Goal: Task Accomplishment & Management: Manage account settings

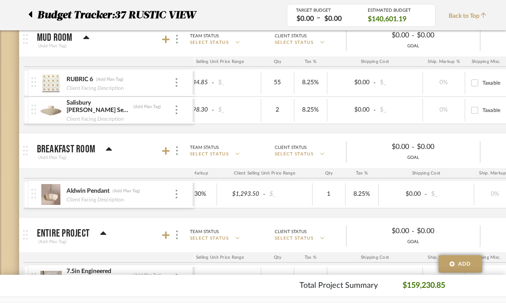
click at [52, 196] on img at bounding box center [50, 194] width 21 height 21
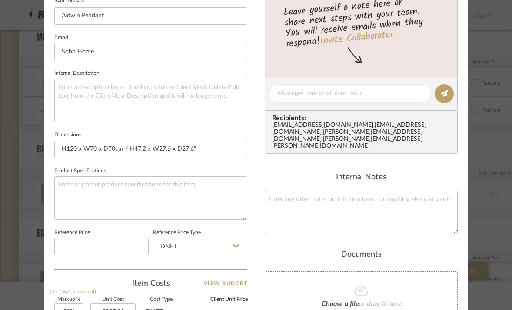
click at [284, 197] on textarea at bounding box center [361, 212] width 193 height 43
paste textarea "[URL][DOMAIN_NAME]"
type textarea "[URL][DOMAIN_NAME] alternative purchase link. - $749"
click at [259, 154] on div "37 RUSTIC VIEW Breakfast Room Aldwin Pendant Team View Client View Orders Team-…" at bounding box center [256, 114] width 424 height 803
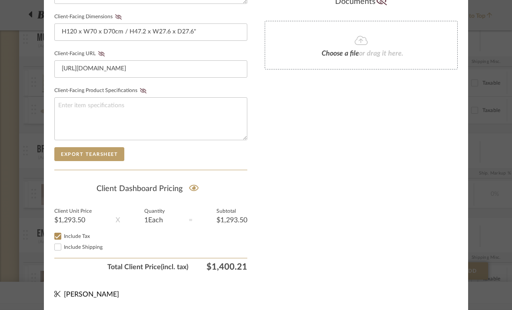
scroll to position [419, 0]
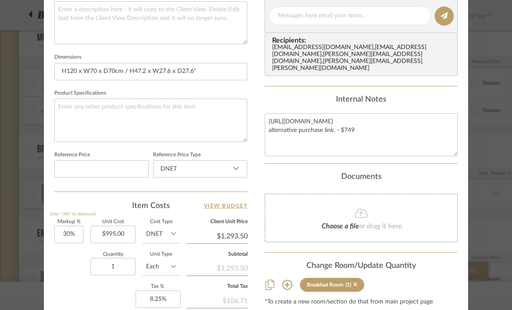
scroll to position [362, 0]
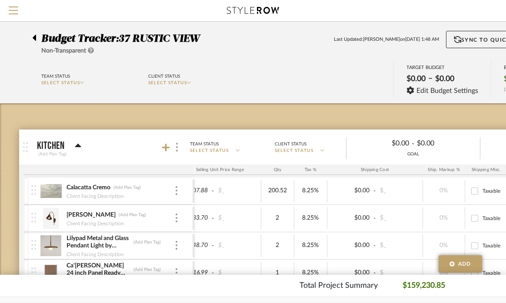
scroll to position [0, 0]
click at [35, 37] on icon at bounding box center [34, 38] width 3 height 6
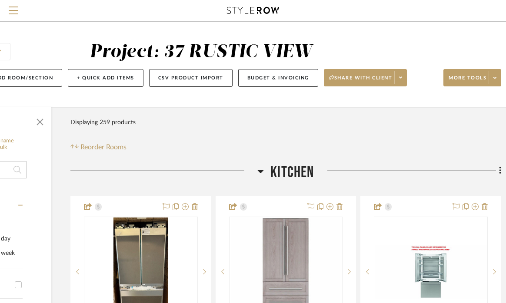
scroll to position [0, 113]
click at [260, 170] on icon at bounding box center [261, 170] width 6 height 3
click at [262, 170] on icon at bounding box center [261, 170] width 6 height 3
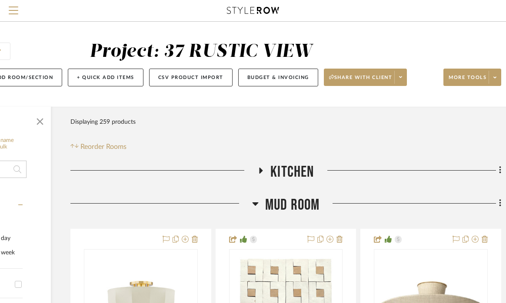
click at [255, 202] on icon at bounding box center [255, 203] width 6 height 3
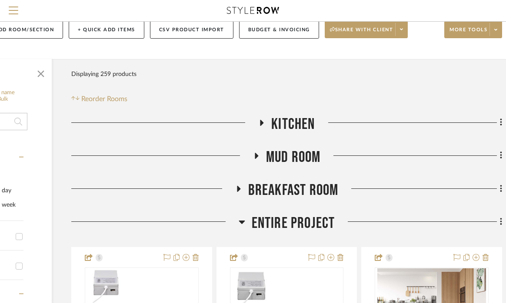
click at [240, 188] on icon at bounding box center [238, 189] width 10 height 7
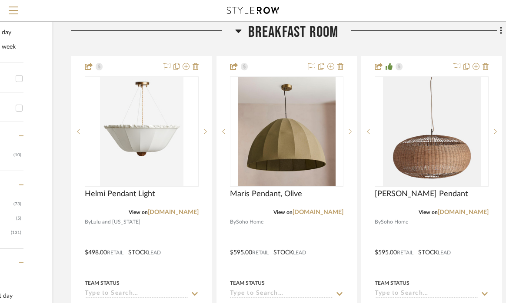
scroll to position [214, 111]
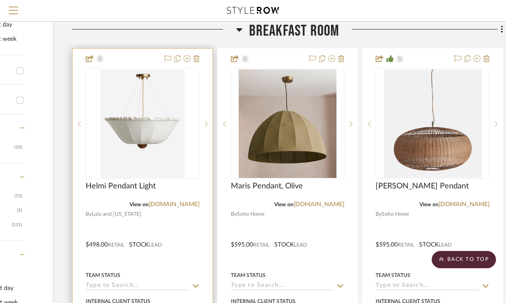
click at [147, 221] on div at bounding box center [143, 239] width 140 height 380
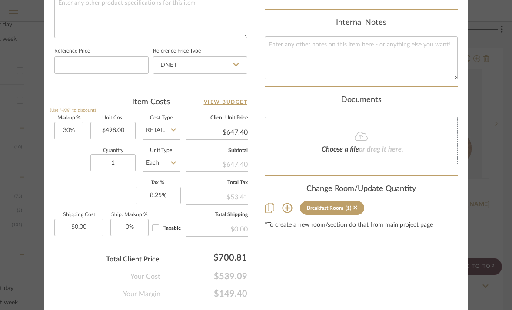
scroll to position [478, 0]
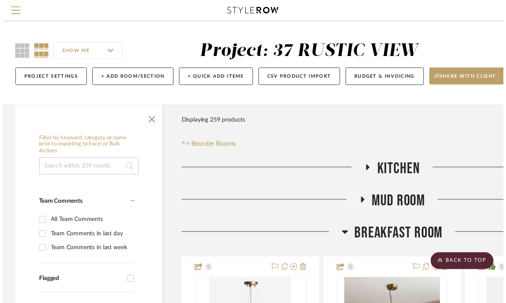
scroll to position [214, 111]
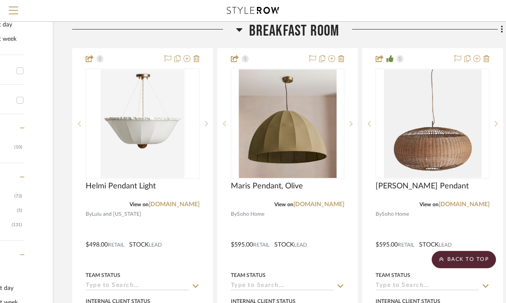
click at [239, 27] on icon at bounding box center [239, 29] width 7 height 10
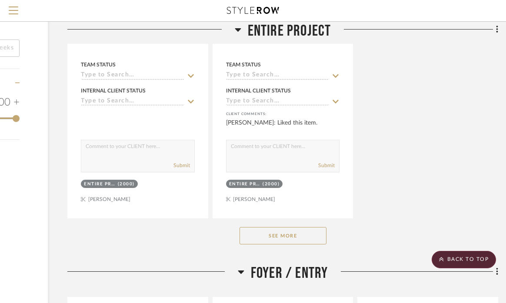
scroll to position [1229, 116]
click at [286, 230] on button "See More" at bounding box center [282, 235] width 87 height 17
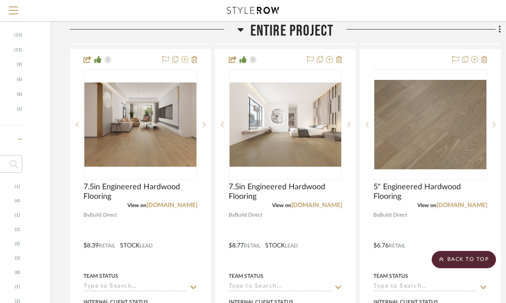
scroll to position [736, 113]
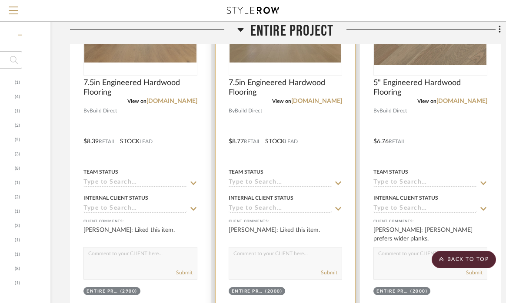
click at [280, 126] on div at bounding box center [286, 135] width 140 height 380
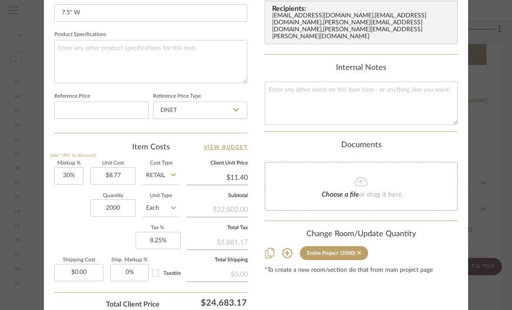
scroll to position [432, 0]
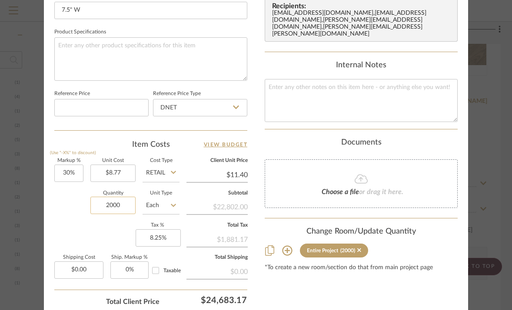
click at [108, 203] on input "2000" at bounding box center [112, 205] width 45 height 17
type input "2900"
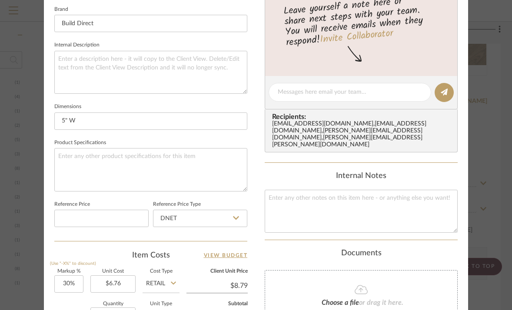
scroll to position [353, 0]
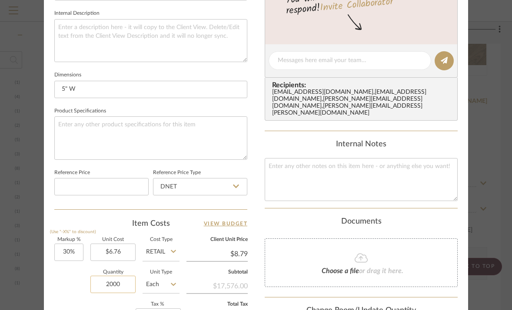
click at [109, 281] on input "2000" at bounding box center [112, 284] width 45 height 17
type input "2900"
click at [435, 196] on div "Content here copies to Client View - confirm visibility there. Show in Client D…" at bounding box center [361, 63] width 193 height 715
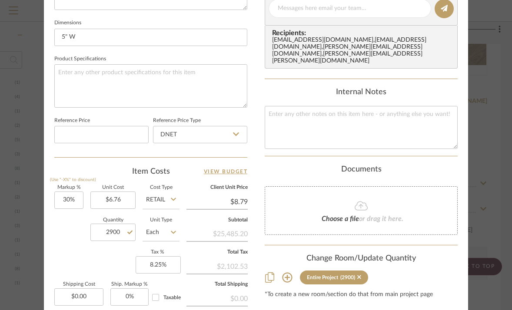
scroll to position [462, 0]
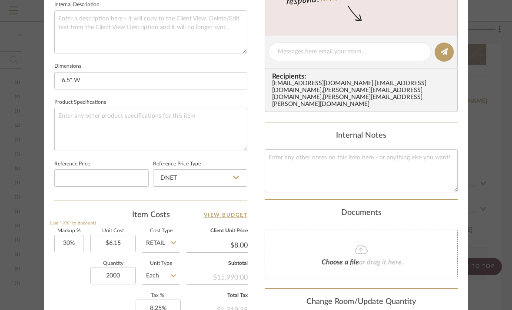
scroll to position [365, 0]
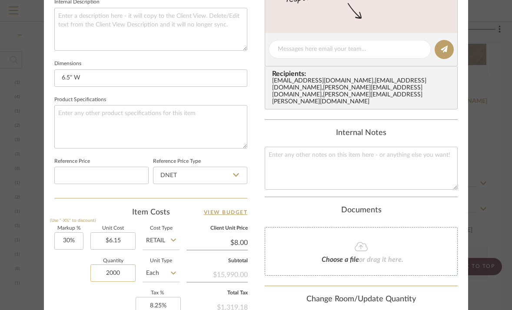
click at [109, 272] on input "2000" at bounding box center [112, 273] width 45 height 17
type input "2900"
click at [421, 206] on div "Documents" at bounding box center [361, 211] width 193 height 10
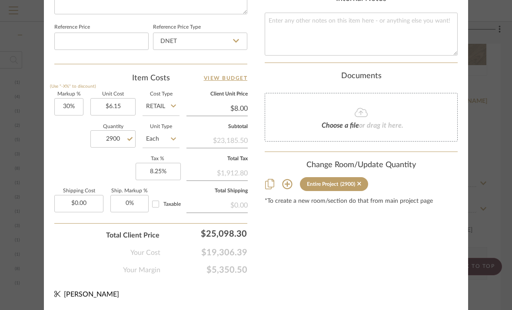
scroll to position [498, 0]
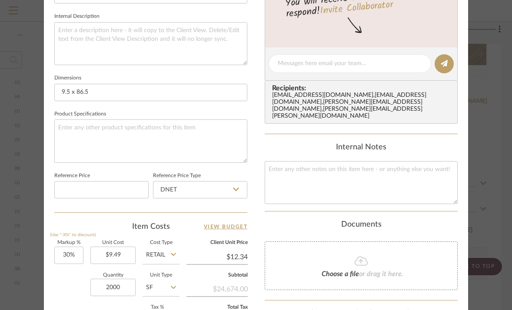
scroll to position [353, 0]
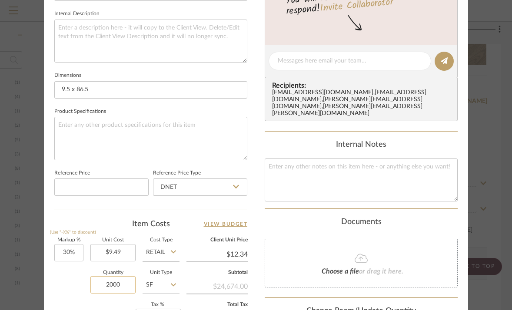
click at [108, 280] on input "2000" at bounding box center [112, 284] width 45 height 17
type input "2900"
click at [72, 274] on div "Quantity 2900 Unit Type SF" at bounding box center [116, 286] width 125 height 31
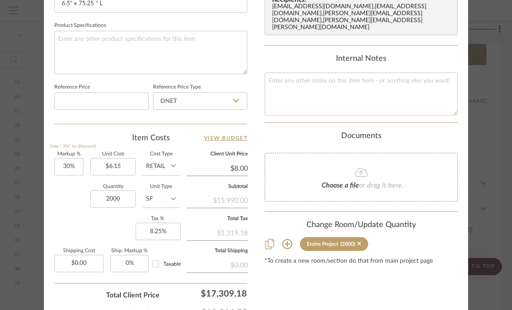
scroll to position [449, 0]
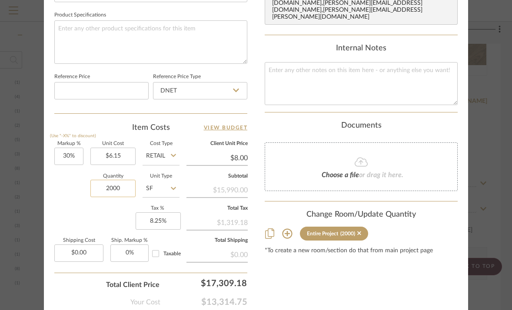
click at [109, 182] on input "2000" at bounding box center [112, 188] width 45 height 17
type input "2900"
click at [80, 193] on div "Quantity 2900 Unit Type SF" at bounding box center [116, 189] width 125 height 31
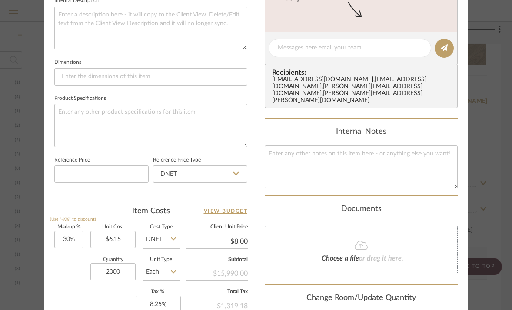
scroll to position [372, 0]
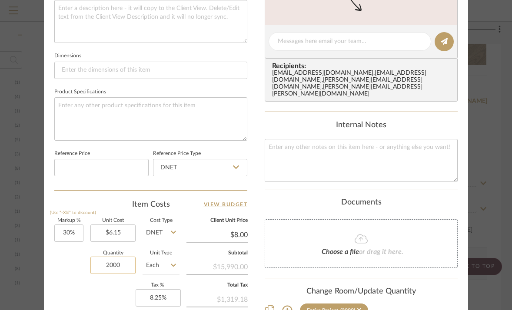
click at [109, 263] on input "2000" at bounding box center [112, 265] width 45 height 17
type input "2900"
click at [417, 198] on div "Documents" at bounding box center [361, 203] width 193 height 10
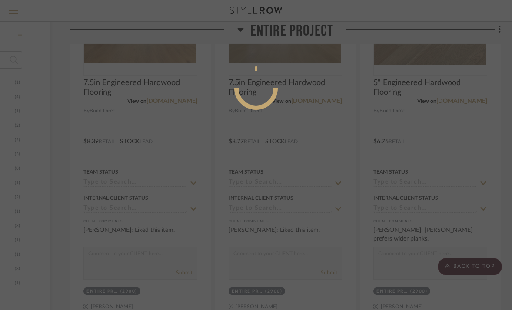
scroll to position [70, 0]
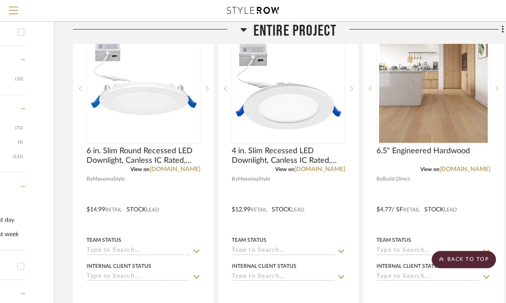
scroll to position [284, 110]
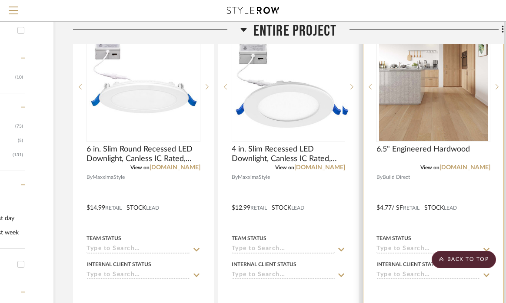
click at [445, 179] on div at bounding box center [433, 202] width 140 height 380
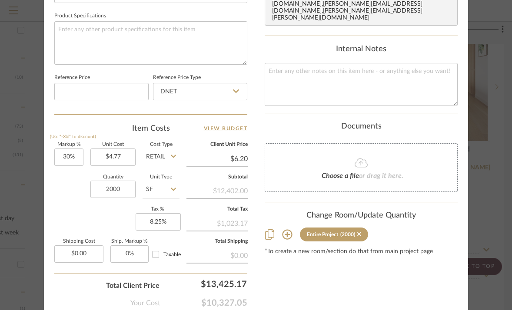
scroll to position [451, 0]
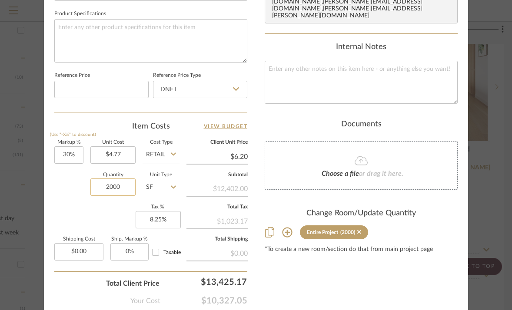
click at [107, 182] on input "2000" at bounding box center [112, 187] width 45 height 17
type input "2900"
click at [74, 198] on div "Quantity 2900 Unit Type SF" at bounding box center [116, 188] width 125 height 31
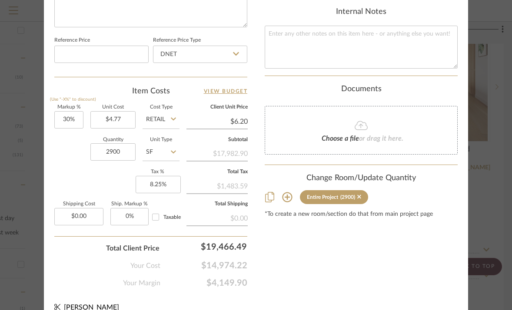
scroll to position [478, 0]
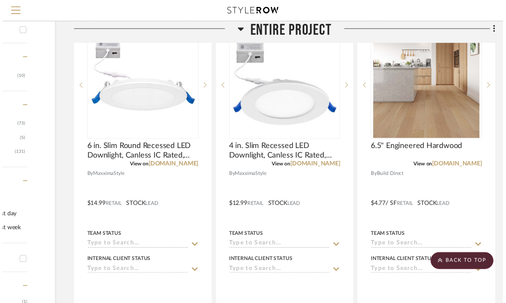
scroll to position [284, 110]
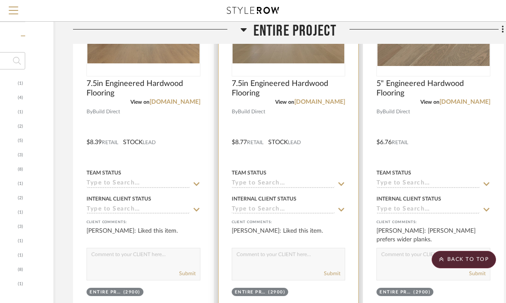
click at [328, 132] on div at bounding box center [289, 136] width 140 height 380
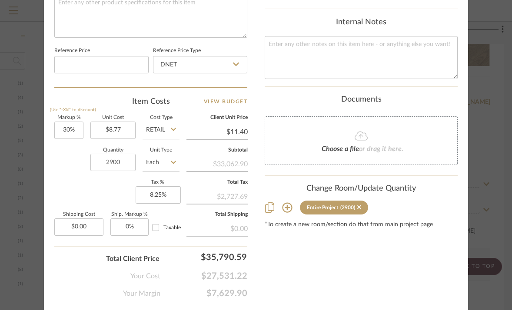
scroll to position [484, 0]
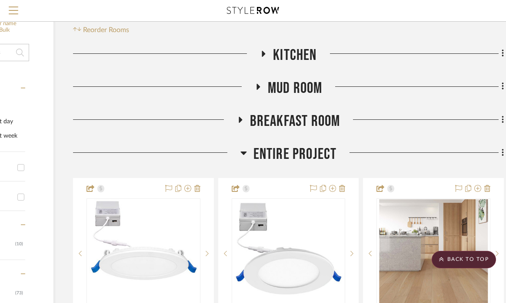
scroll to position [116, 109]
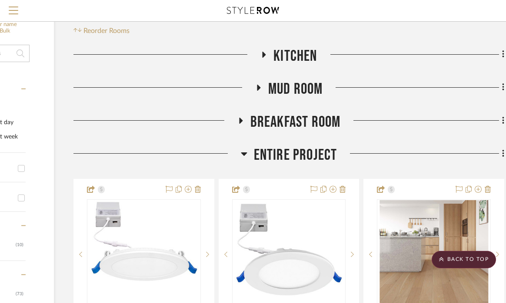
click at [264, 51] on icon at bounding box center [264, 54] width 10 height 7
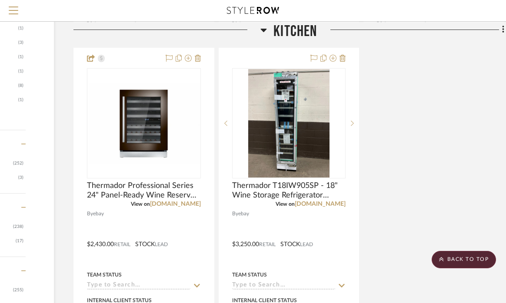
scroll to position [1204, 110]
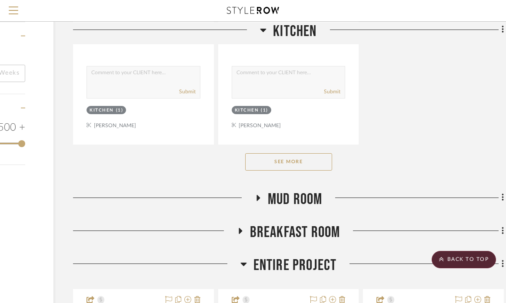
click at [285, 160] on button "See More" at bounding box center [288, 161] width 87 height 17
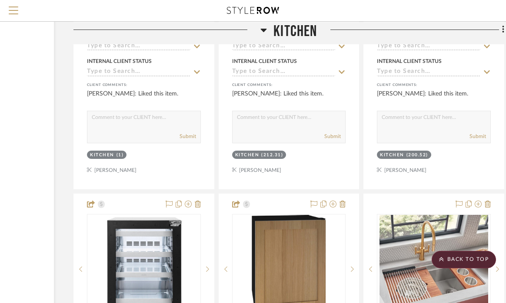
scroll to position [2316, 109]
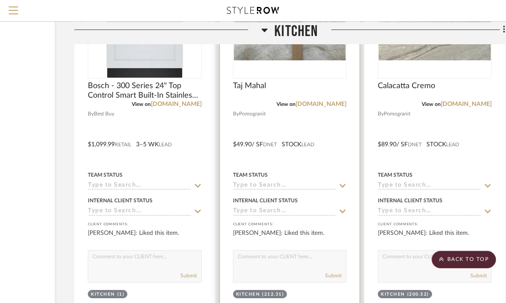
click at [310, 108] on div at bounding box center [290, 138] width 140 height 380
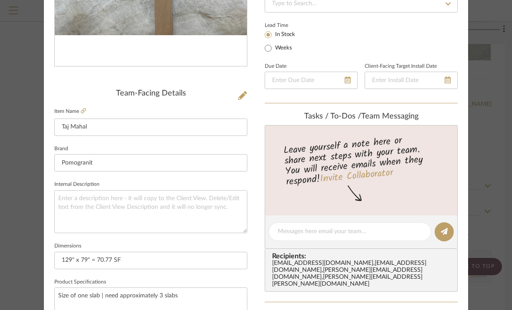
scroll to position [382, 0]
